Goal: Transaction & Acquisition: Obtain resource

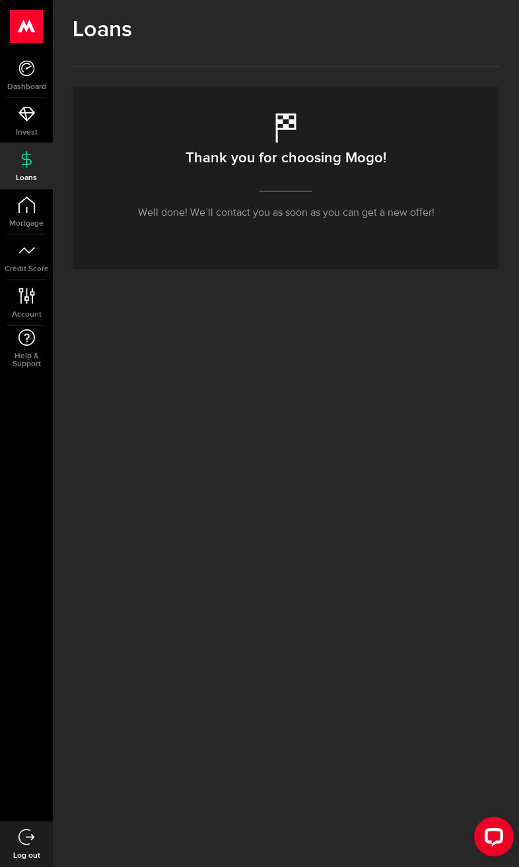
click at [32, 118] on icon at bounding box center [26, 114] width 16 height 16
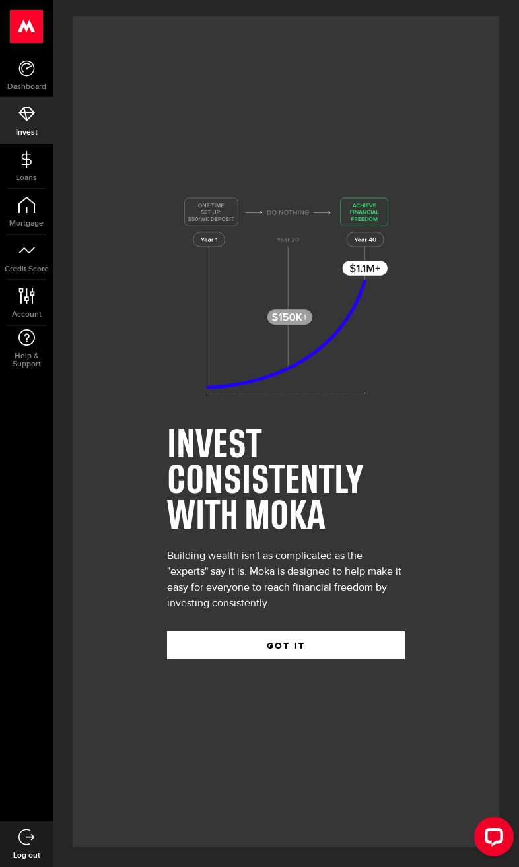
click at [20, 76] on icon at bounding box center [26, 68] width 16 height 16
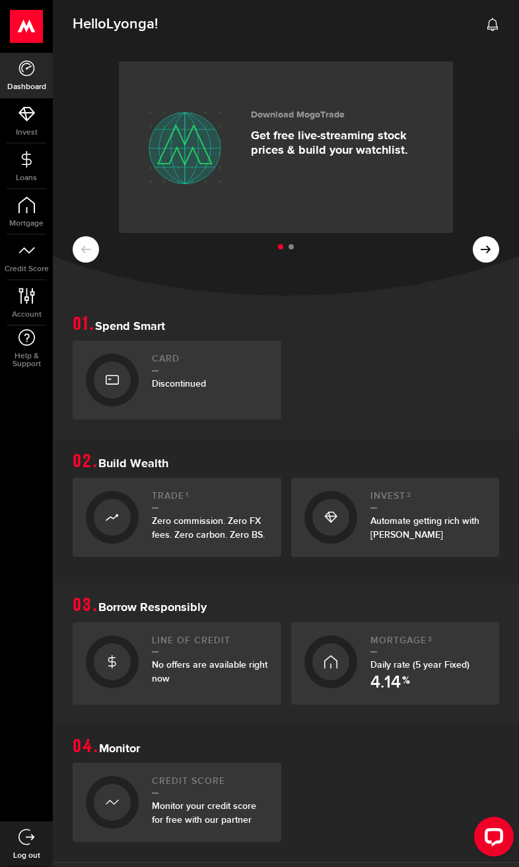
click at [413, 656] on div "Mortgage 3 Daily rate (5 year Fixed) 4.14 %" at bounding box center [428, 663] width 116 height 57
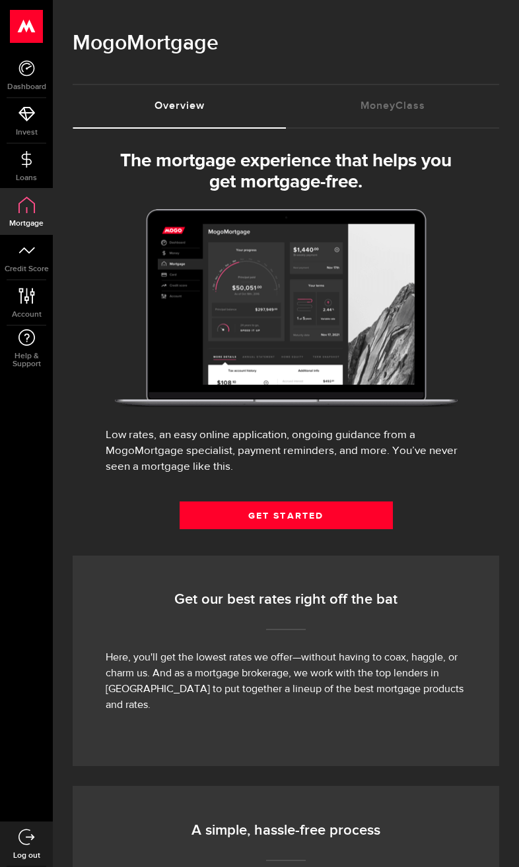
select select "3knYdhfXw4iYoq2m0WGQES"
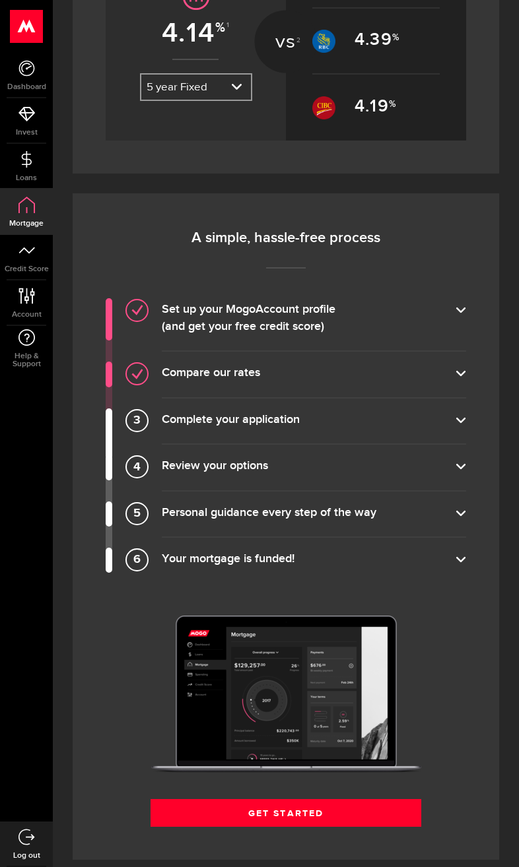
scroll to position [792, 0]
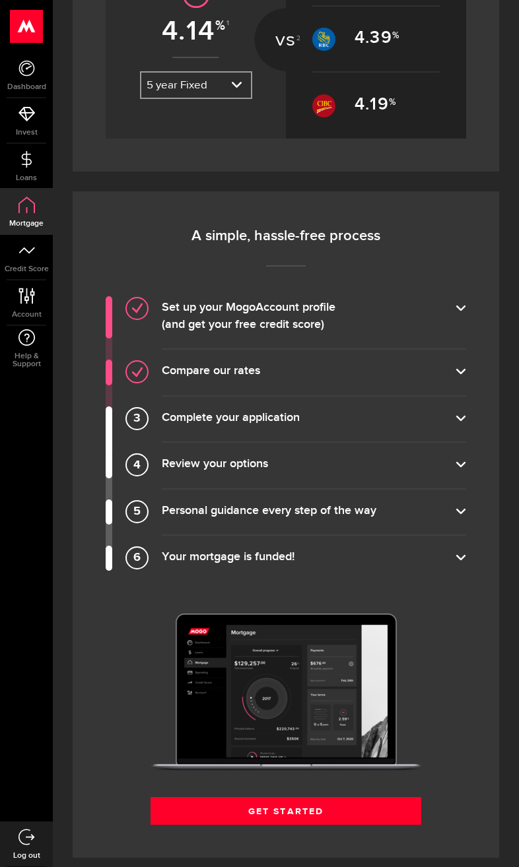
click at [299, 797] on link "Get Started" at bounding box center [285, 811] width 271 height 28
